Goal: Task Accomplishment & Management: Complete application form

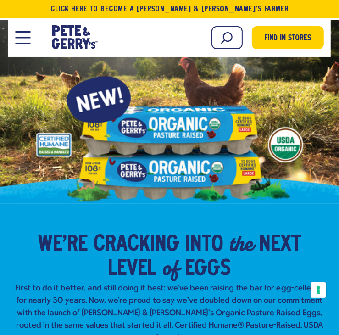
click at [25, 41] on button "Open Mobile Menu Modal Dialog" at bounding box center [22, 37] width 15 height 13
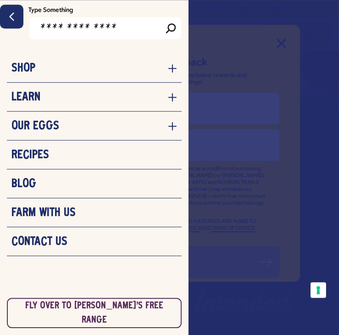
scroll to position [145, 0]
click at [176, 96] on icon "navigation menu for the site" at bounding box center [172, 97] width 9 height 9
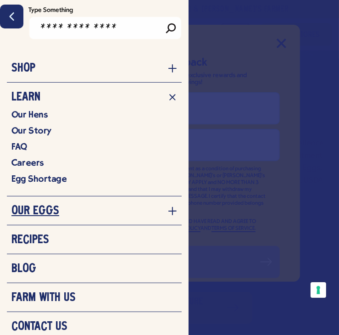
click at [172, 213] on icon "navigation menu for the site" at bounding box center [172, 210] width 9 height 9
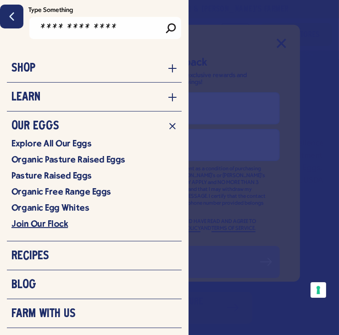
click at [56, 221] on link "Join Our Flock" at bounding box center [94, 223] width 166 height 11
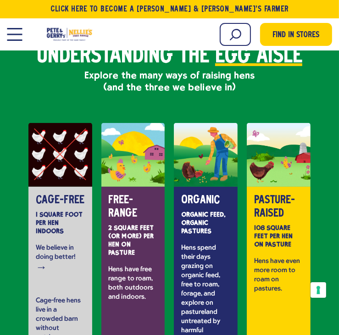
scroll to position [1841, 0]
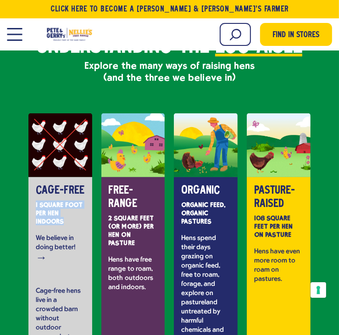
drag, startPoint x: 65, startPoint y: 193, endPoint x: 32, endPoint y: 179, distance: 36.2
click at [32, 179] on div "CAGE-FREE 1 SQUARE FOOT PER HEN INDOORS We believe in doing better! → Cage-free…" at bounding box center [60, 283] width 64 height 213
click at [30, 177] on div "CAGE-FREE 1 SQUARE FOOT PER HEN INDOORS We believe in doing better! → Cage-free…" at bounding box center [60, 283] width 64 height 213
drag, startPoint x: 36, startPoint y: 161, endPoint x: 90, endPoint y: 167, distance: 54.8
click at [90, 177] on div "CAGE-FREE 1 SQUARE FOOT PER HEN INDOORS We believe in doing better! → Cage-free…" at bounding box center [60, 283] width 64 height 213
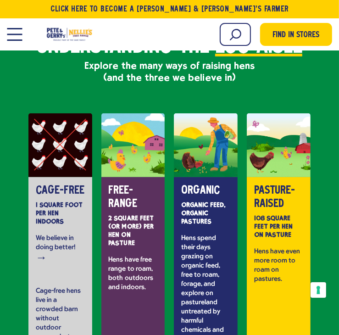
click at [107, 198] on div "FREE-RANGE 2 SQUARE FEET (OR MORE) PER HEN ON PASTURE Hens have free range to r…" at bounding box center [133, 283] width 64 height 213
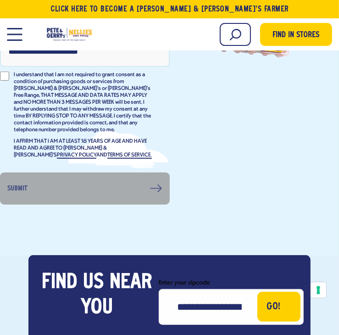
scroll to position [0, 0]
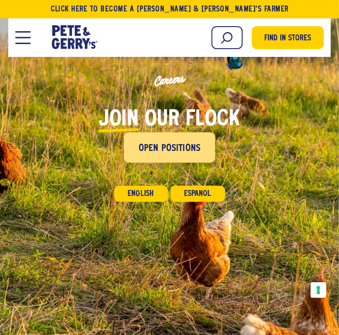
click at [175, 145] on span "Open Positions" at bounding box center [170, 148] width 62 height 15
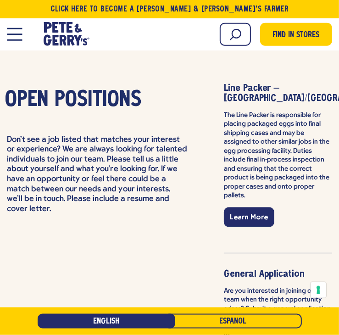
scroll to position [2180, 0]
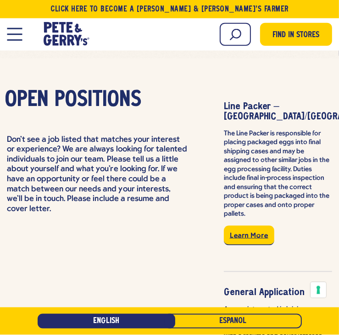
click at [263, 226] on link "Learn More" at bounding box center [249, 236] width 50 height 20
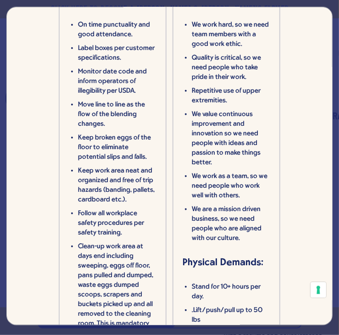
scroll to position [176, 0]
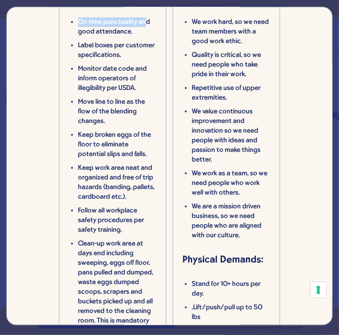
drag, startPoint x: 78, startPoint y: 45, endPoint x: 145, endPoint y: 41, distance: 66.6
click at [145, 37] on li "On time punctuality and good attendance." at bounding box center [117, 26] width 78 height 19
click at [144, 37] on li "On time punctuality and good attendance." at bounding box center [117, 26] width 78 height 19
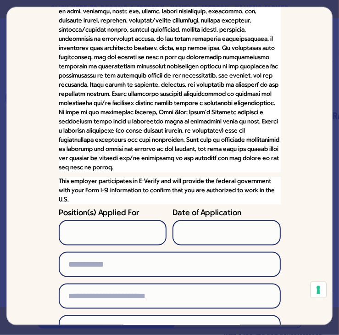
scroll to position [617, 0]
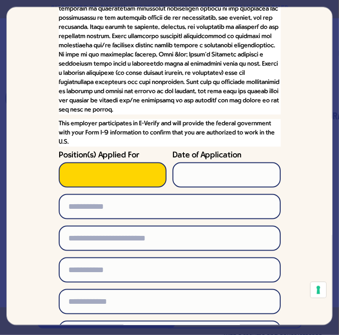
click at [118, 188] on input "Position(s) Applied For" at bounding box center [113, 174] width 108 height 25
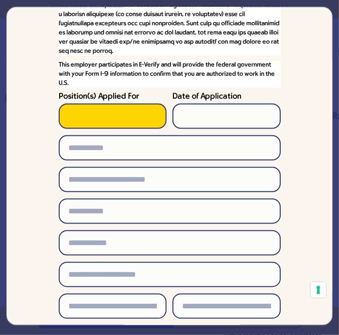
scroll to position [793, 0]
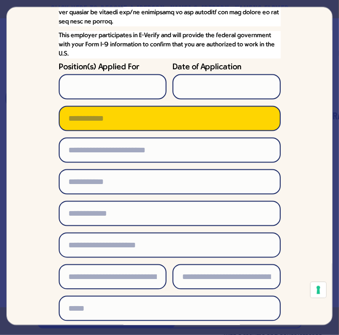
click at [109, 131] on input "text" at bounding box center [170, 118] width 222 height 25
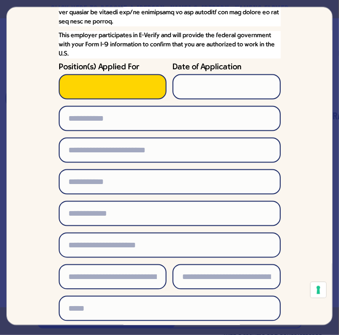
click at [67, 100] on input "Position(s) Applied For" at bounding box center [113, 86] width 108 height 25
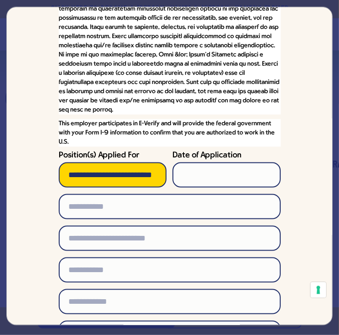
scroll to position [0, 6]
type input "**********"
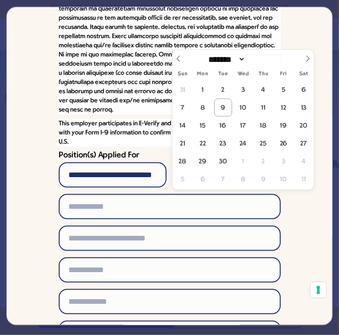
click at [215, 188] on input "Date of Application" at bounding box center [226, 174] width 108 height 25
click at [227, 113] on span "9" at bounding box center [223, 108] width 18 height 18
type input "**********"
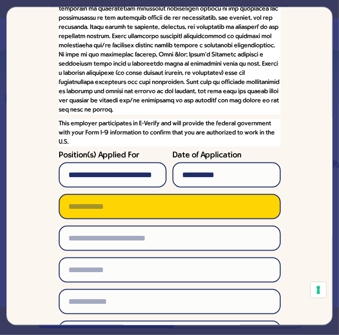
click at [124, 219] on input "text" at bounding box center [170, 206] width 222 height 25
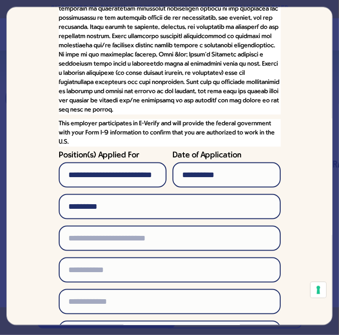
click at [85, 87] on p at bounding box center [170, 27] width 222 height 174
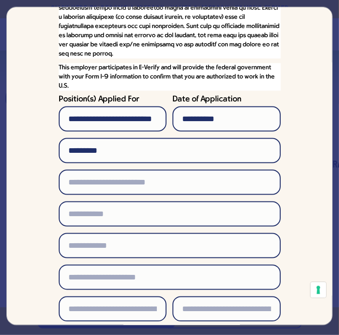
scroll to position [793, 0]
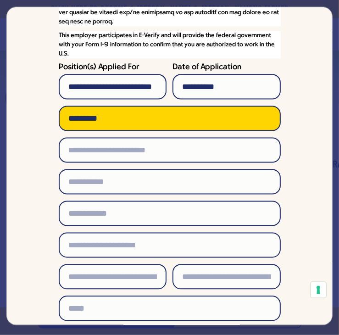
click at [134, 131] on input "********" at bounding box center [170, 118] width 222 height 25
type input "**********"
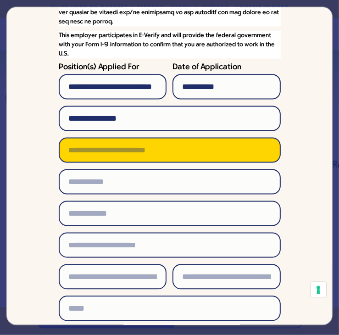
type input "**********"
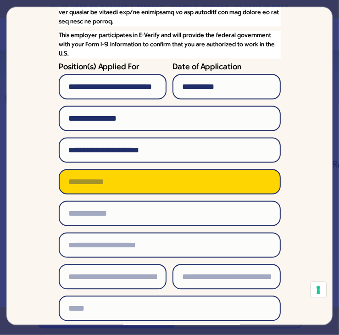
type input "**********"
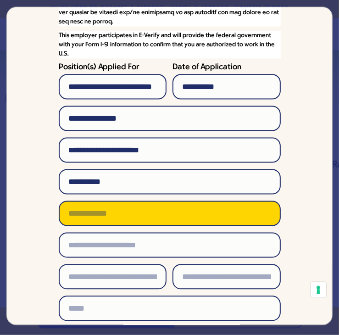
type input "**"
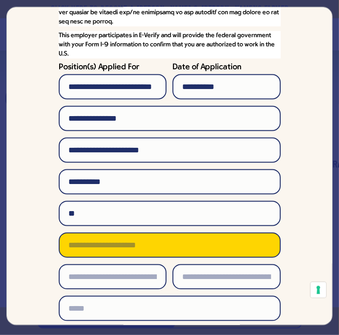
type input "*****"
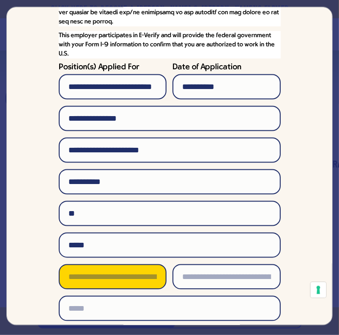
type input "**********"
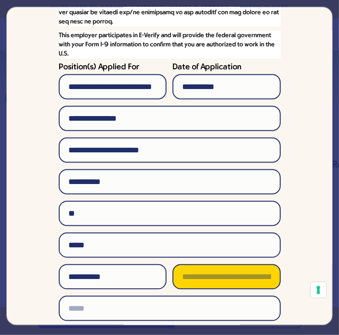
type input "**********"
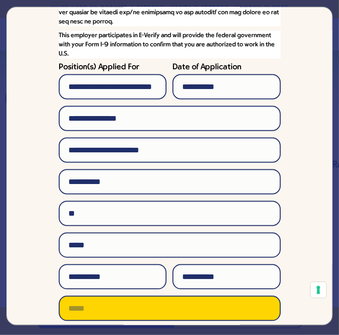
type input "**********"
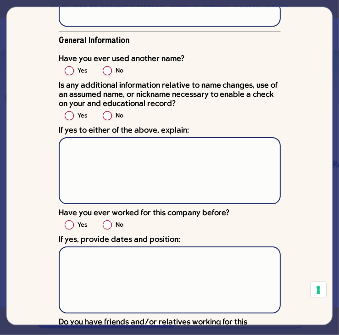
scroll to position [2995, 0]
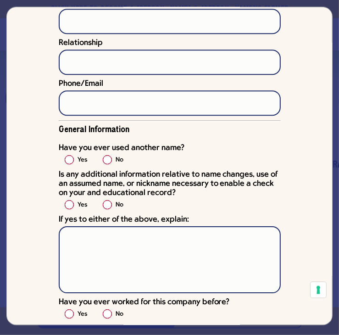
click at [116, 166] on label "No" at bounding box center [120, 160] width 8 height 11
click at [116, 211] on label "No" at bounding box center [120, 205] width 8 height 11
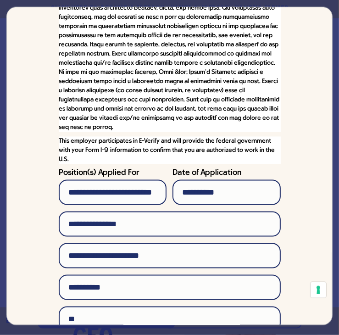
scroll to position [0, 0]
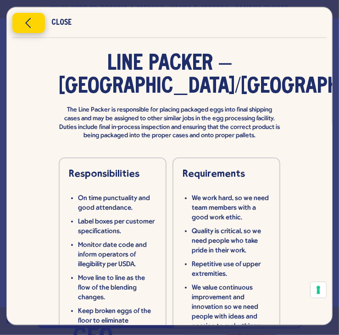
click at [23, 18] on icon "Close modal" at bounding box center [28, 23] width 23 height 14
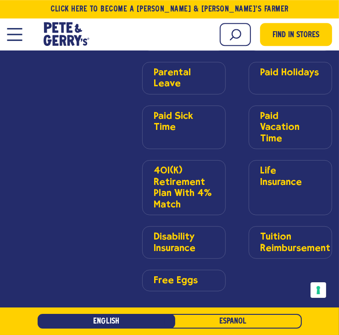
scroll to position [1844, 0]
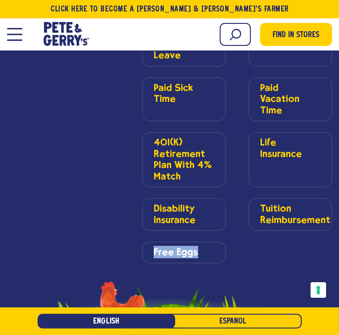
drag, startPoint x: 199, startPoint y: 148, endPoint x: 151, endPoint y: 145, distance: 47.3
click at [151, 242] on li "Free Eggs" at bounding box center [183, 253] width 83 height 22
click at [228, 148] on ul "Medical, Dental, And Vision Insurance Flexible Spending Account Parental Leave …" at bounding box center [237, 115] width 190 height 295
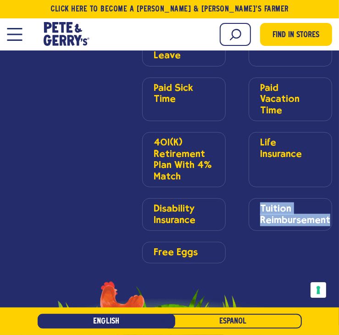
drag, startPoint x: 258, startPoint y: 104, endPoint x: 332, endPoint y: 130, distance: 78.4
click at [332, 130] on ul "Medical, Dental, And Vision Insurance Flexible Spending Account Parental Leave …" at bounding box center [237, 115] width 190 height 295
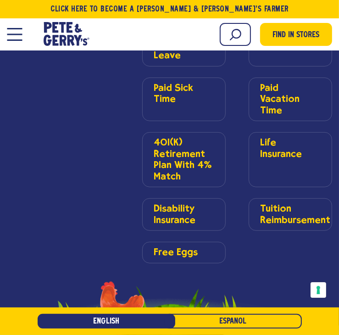
drag, startPoint x: 307, startPoint y: 150, endPoint x: 269, endPoint y: 166, distance: 41.9
click at [307, 153] on ul "Medical, Dental, And Vision Insurance Flexible Spending Account Parental Leave …" at bounding box center [237, 115] width 190 height 295
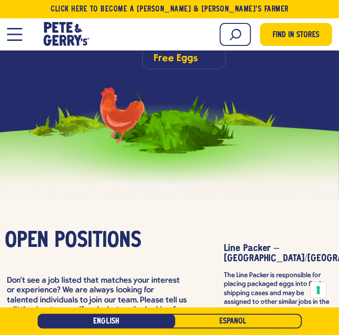
scroll to position [1796, 0]
